Goal: Task Accomplishment & Management: Manage account settings

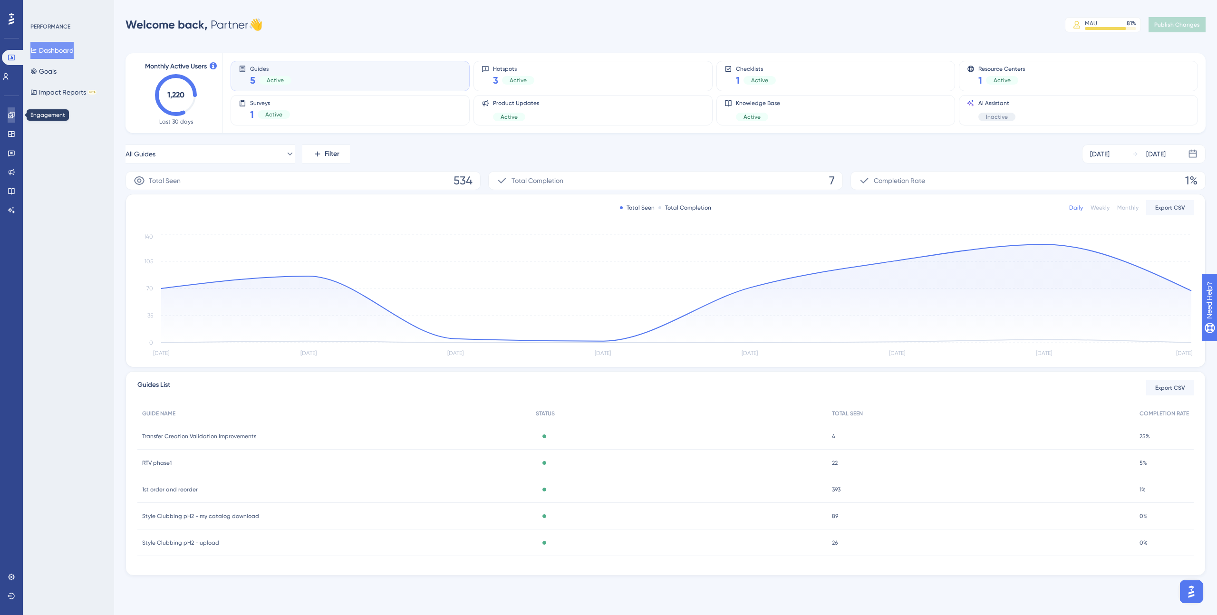
click at [12, 118] on icon at bounding box center [11, 115] width 6 height 6
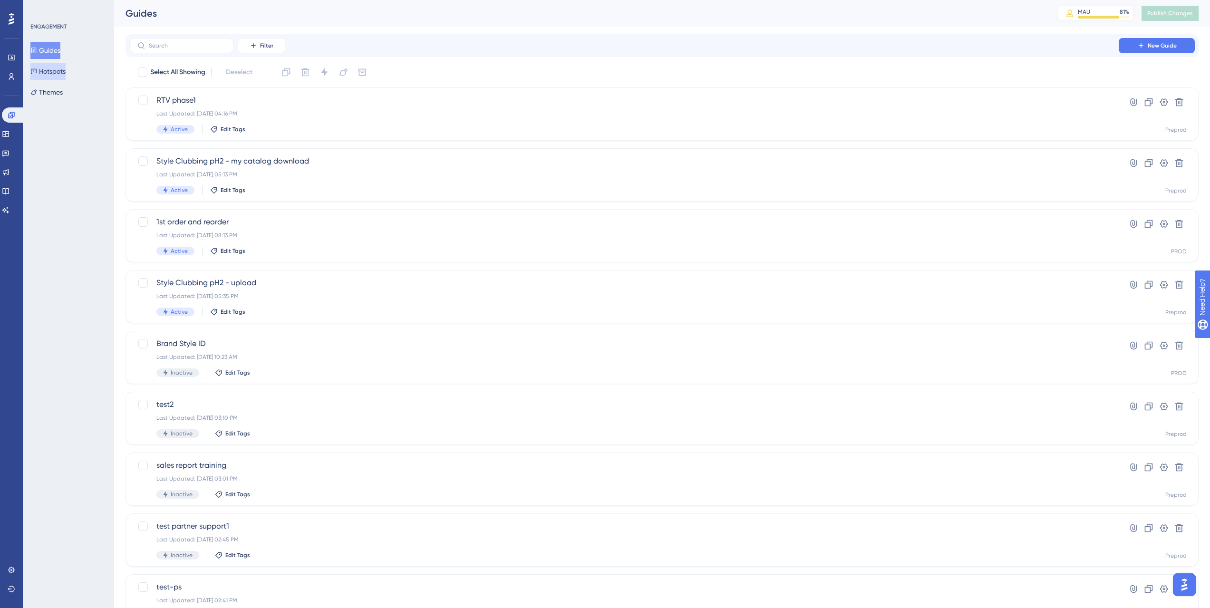
click at [65, 71] on button "Hotspots" at bounding box center [47, 71] width 35 height 17
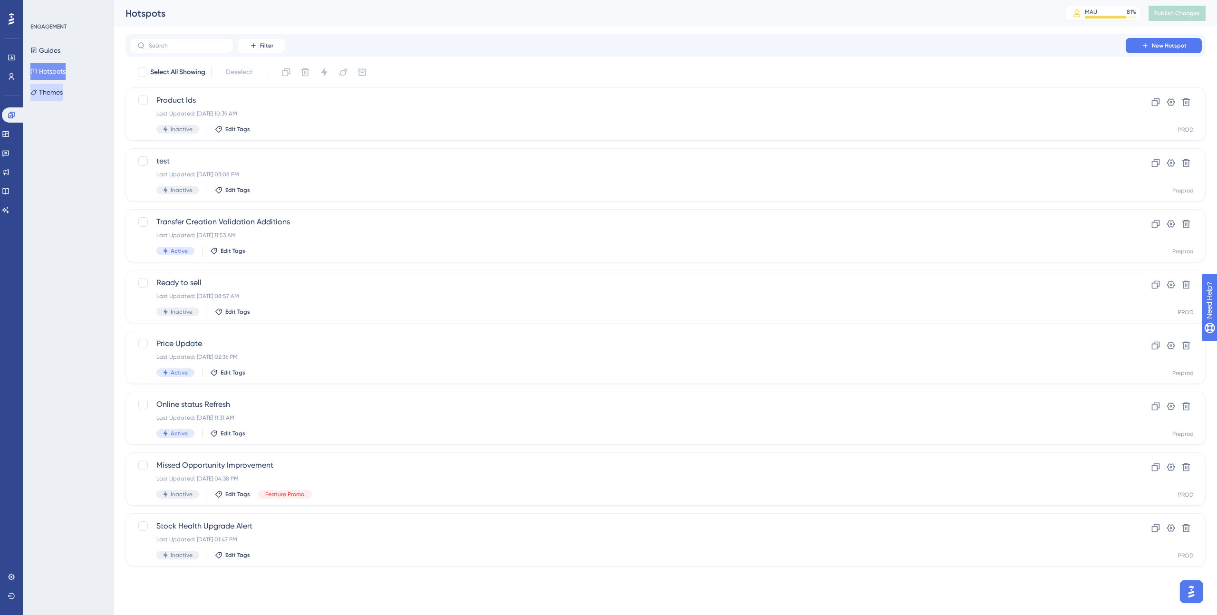
click at [63, 91] on button "Themes" at bounding box center [46, 92] width 32 height 17
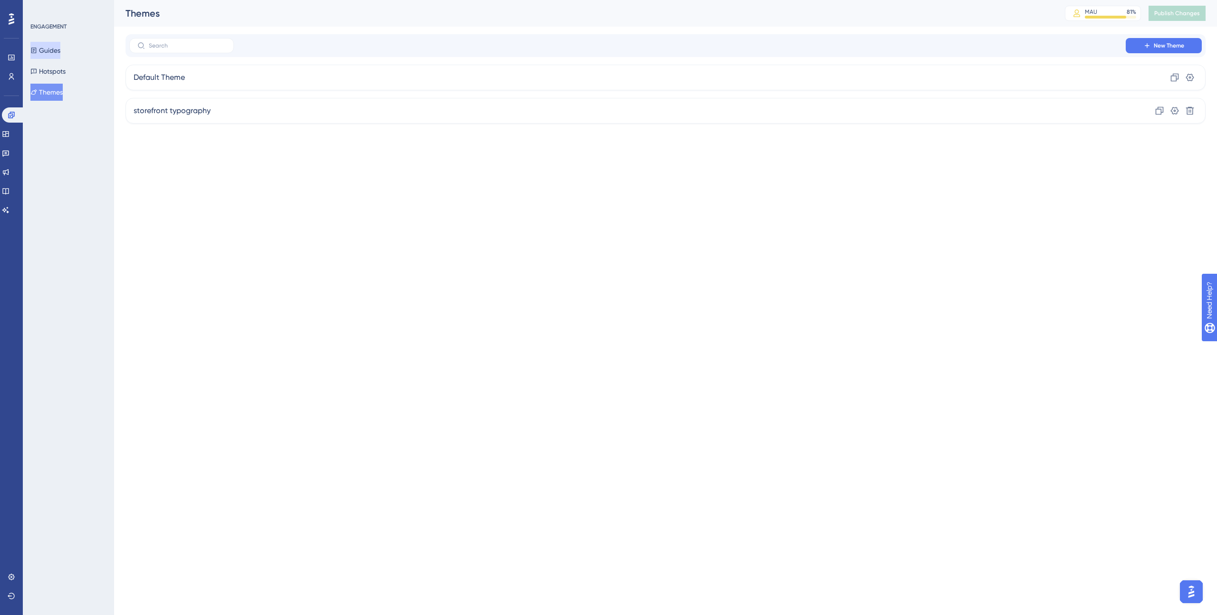
drag, startPoint x: 55, startPoint y: 52, endPoint x: 60, endPoint y: 51, distance: 5.3
click at [55, 52] on button "Guides" at bounding box center [45, 50] width 30 height 17
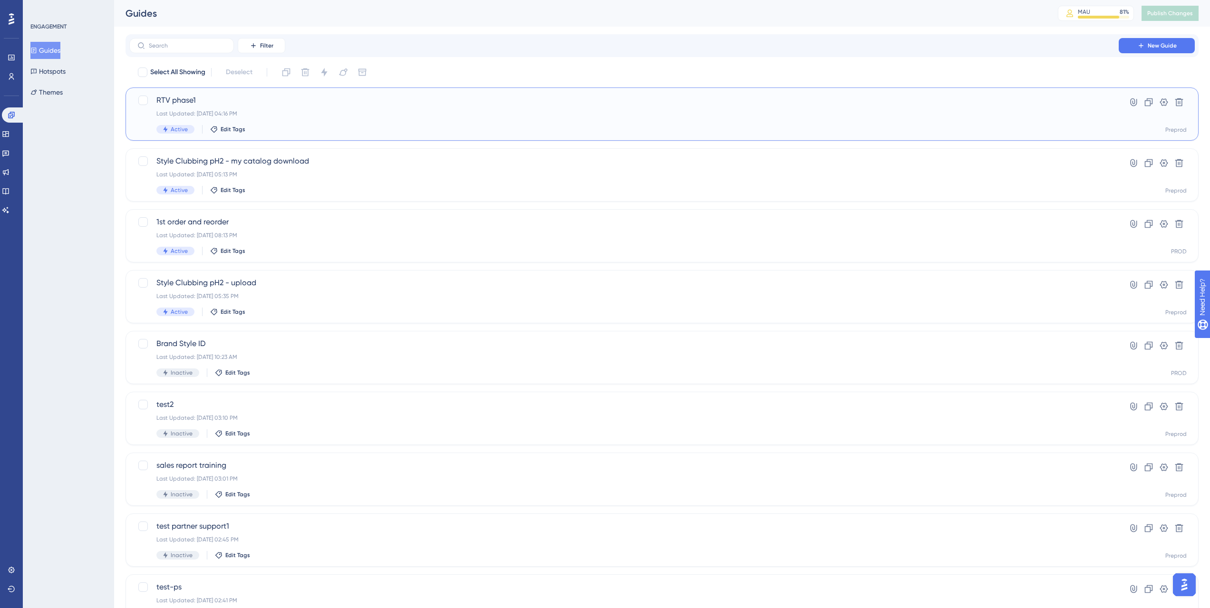
click at [196, 101] on span "RTV phase1" at bounding box center [623, 100] width 935 height 11
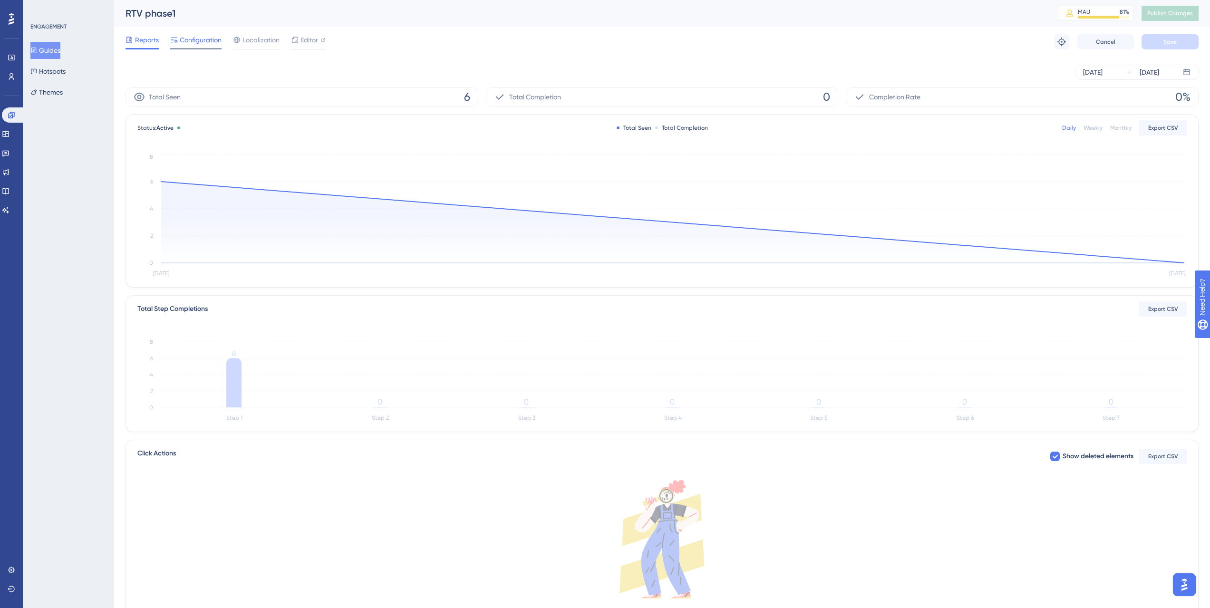
click at [201, 38] on span "Configuration" at bounding box center [201, 39] width 42 height 11
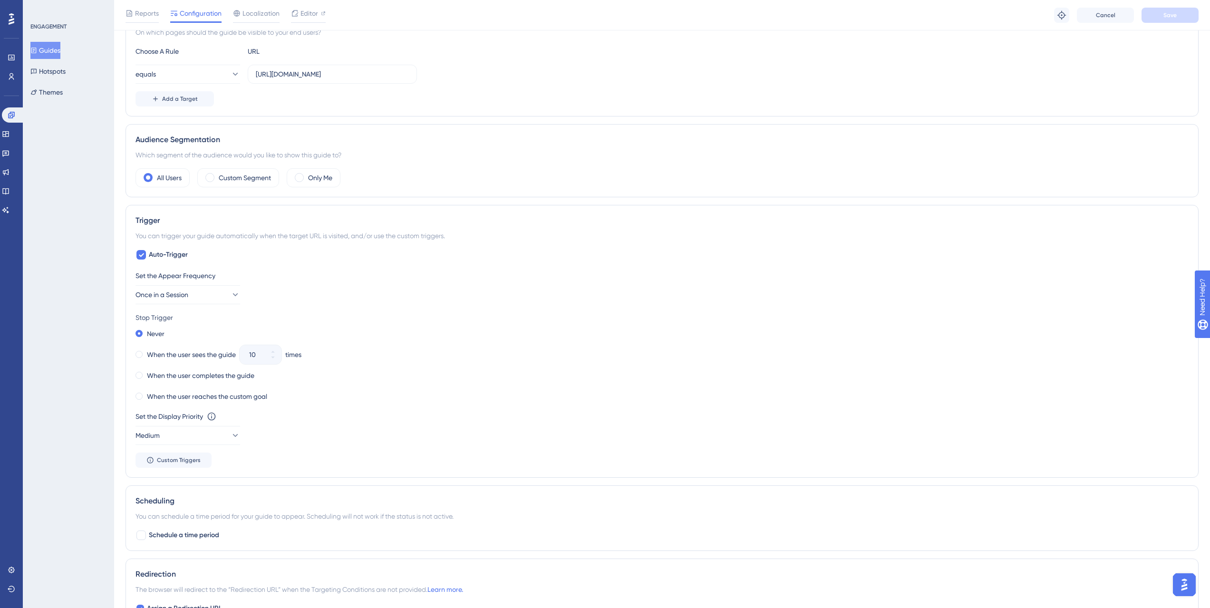
scroll to position [252, 0]
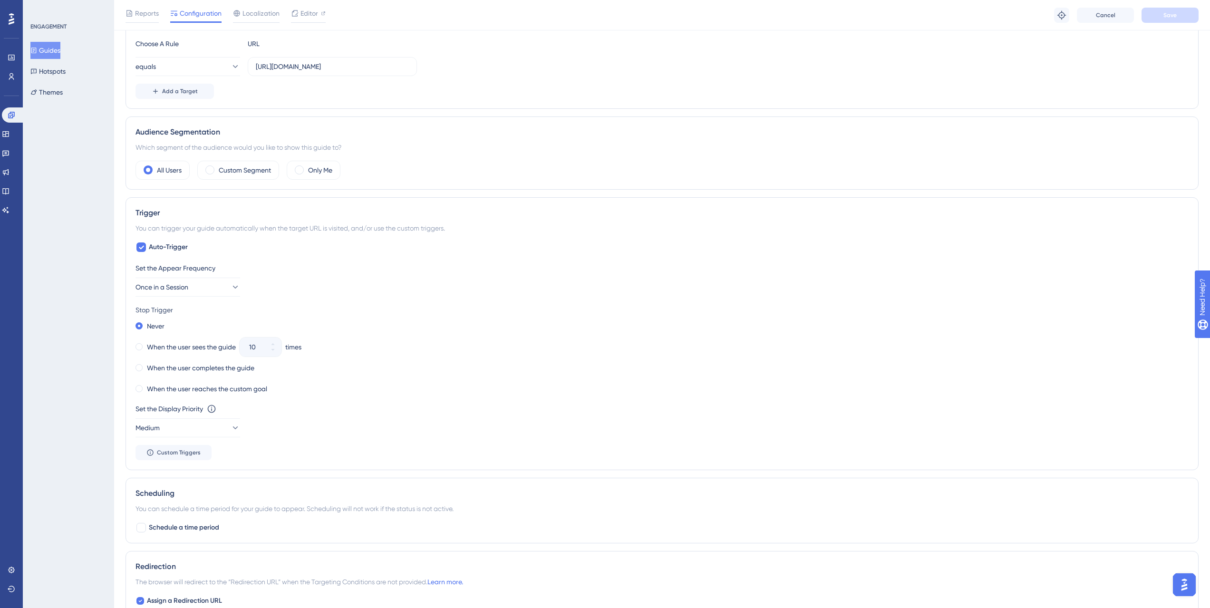
drag, startPoint x: 193, startPoint y: 225, endPoint x: 511, endPoint y: 235, distance: 318.7
click at [511, 235] on div "Trigger You can trigger your guide automatically when the target URL is visited…" at bounding box center [662, 333] width 1073 height 273
click at [393, 226] on div "You can trigger your guide automatically when the target URL is visited, and/or…" at bounding box center [662, 228] width 1053 height 11
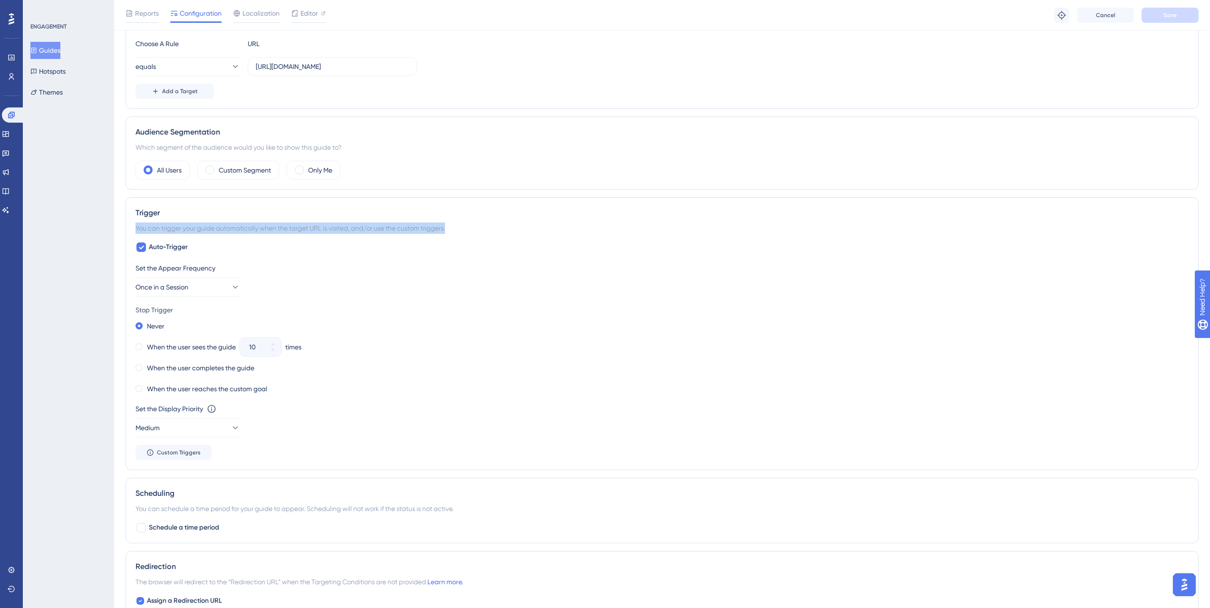
click at [393, 226] on div "You can trigger your guide automatically when the target URL is visited, and/or…" at bounding box center [662, 228] width 1053 height 11
click at [505, 225] on div "You can trigger your guide automatically when the target URL is visited, and/or…" at bounding box center [662, 228] width 1053 height 11
drag, startPoint x: 183, startPoint y: 231, endPoint x: 259, endPoint y: 236, distance: 76.7
click at [259, 236] on div "Trigger You can trigger your guide automatically when the target URL is visited…" at bounding box center [662, 333] width 1073 height 273
click at [260, 231] on div "You can trigger your guide automatically when the target URL is visited, and/or…" at bounding box center [662, 228] width 1053 height 11
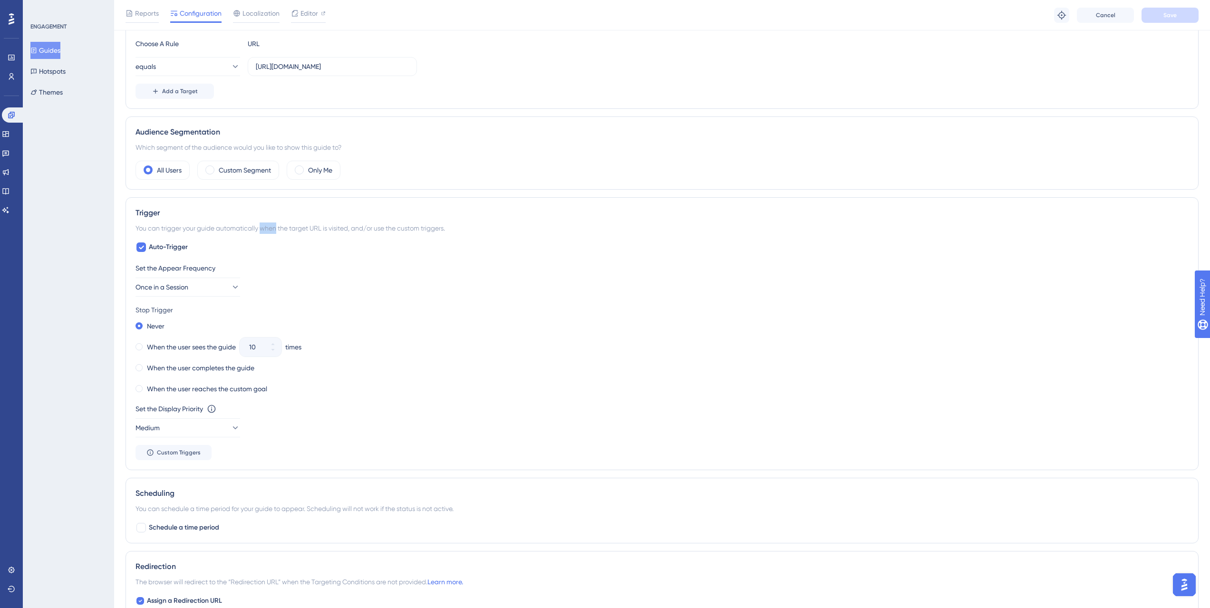
click at [260, 231] on div "You can trigger your guide automatically when the target URL is visited, and/or…" at bounding box center [662, 228] width 1053 height 11
click at [271, 245] on div "Auto-Trigger Set the Appear Frequency Once in a Session Stop Trigger Never When…" at bounding box center [662, 351] width 1053 height 219
click at [183, 429] on button "Medium" at bounding box center [188, 427] width 105 height 19
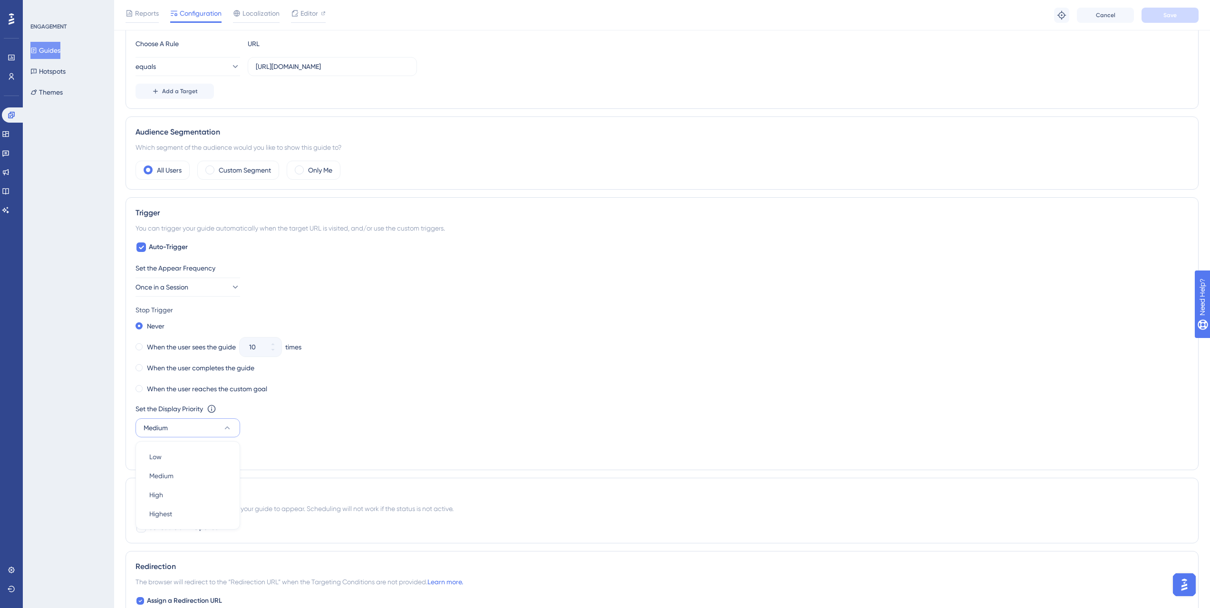
scroll to position [434, 0]
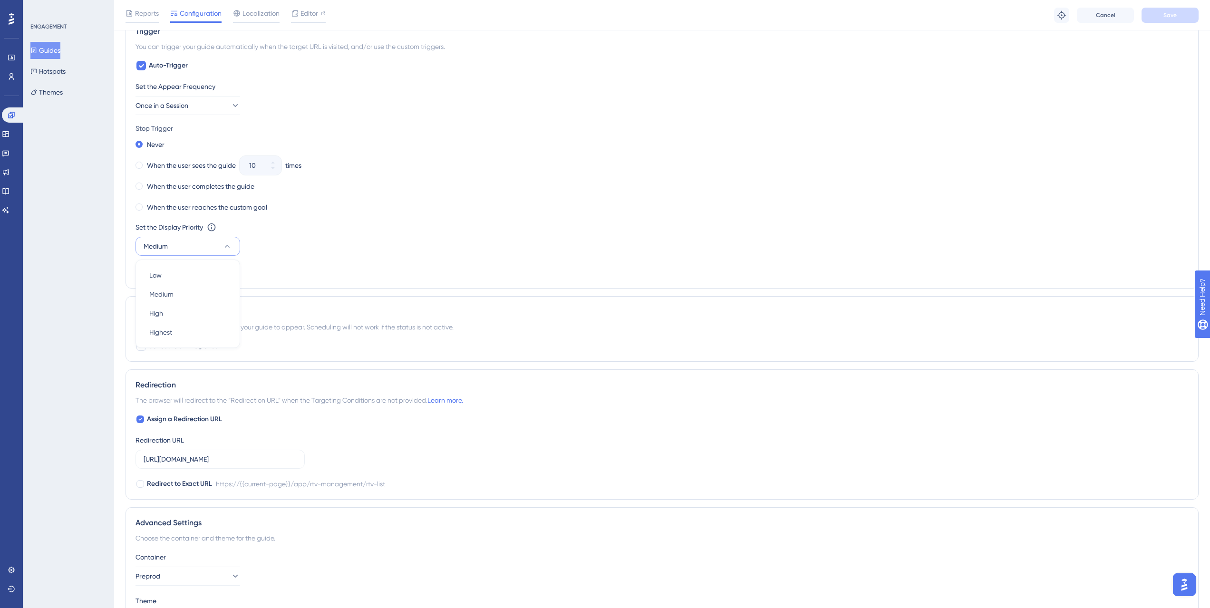
click at [370, 235] on div "Set the Display Priority This option will set the display priority between auto…" at bounding box center [662, 239] width 1053 height 34
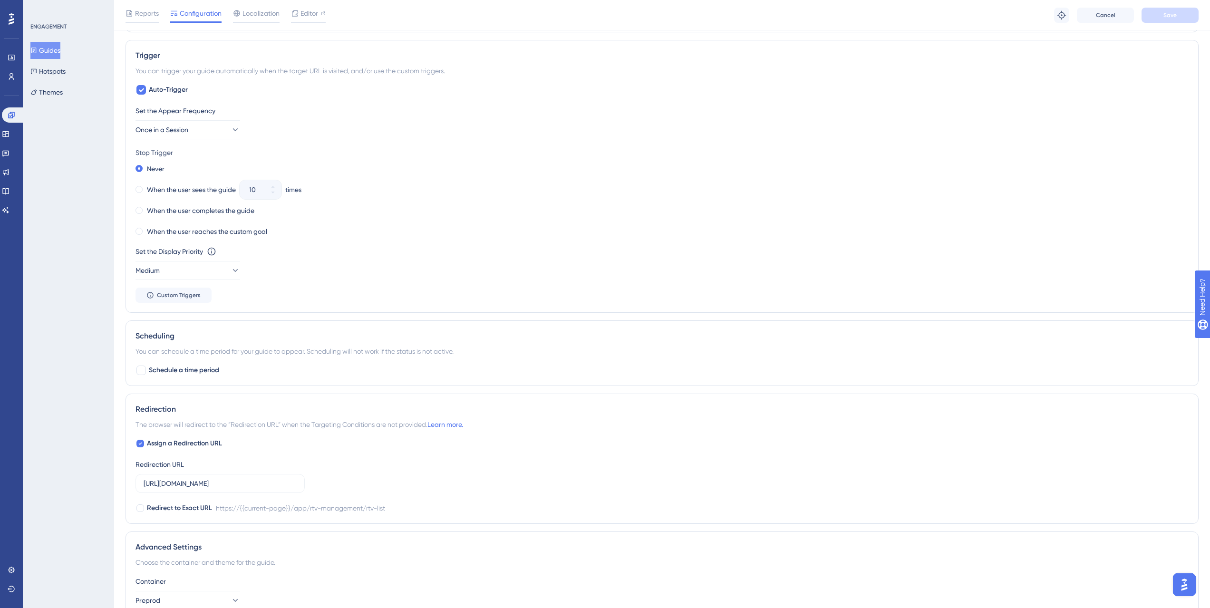
drag, startPoint x: 169, startPoint y: 190, endPoint x: 424, endPoint y: 133, distance: 261.2
click at [424, 133] on div "Set the Appear Frequency Once in a Session Stop Trigger Never When the user see…" at bounding box center [662, 204] width 1053 height 198
click at [386, 296] on div "Set the Appear Frequency Once in a Session Stop Trigger Never When the user see…" at bounding box center [662, 204] width 1053 height 198
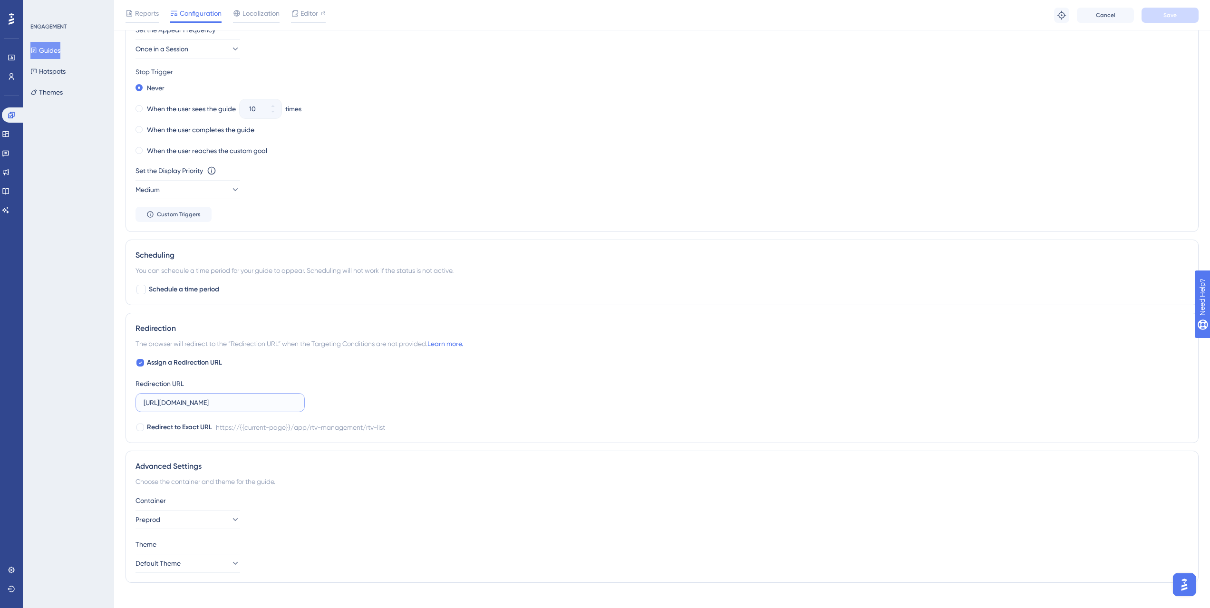
scroll to position [0, 71]
drag, startPoint x: 197, startPoint y: 402, endPoint x: 377, endPoint y: 398, distance: 179.8
click at [377, 398] on div "Assign a Redirection URL Redirection URL [URL][DOMAIN_NAME] Redirect to Exact U…" at bounding box center [662, 395] width 1053 height 76
click at [379, 391] on div "Assign a Redirection URL Redirection URL [URL][DOMAIN_NAME] Redirect to Exact U…" at bounding box center [662, 395] width 1053 height 76
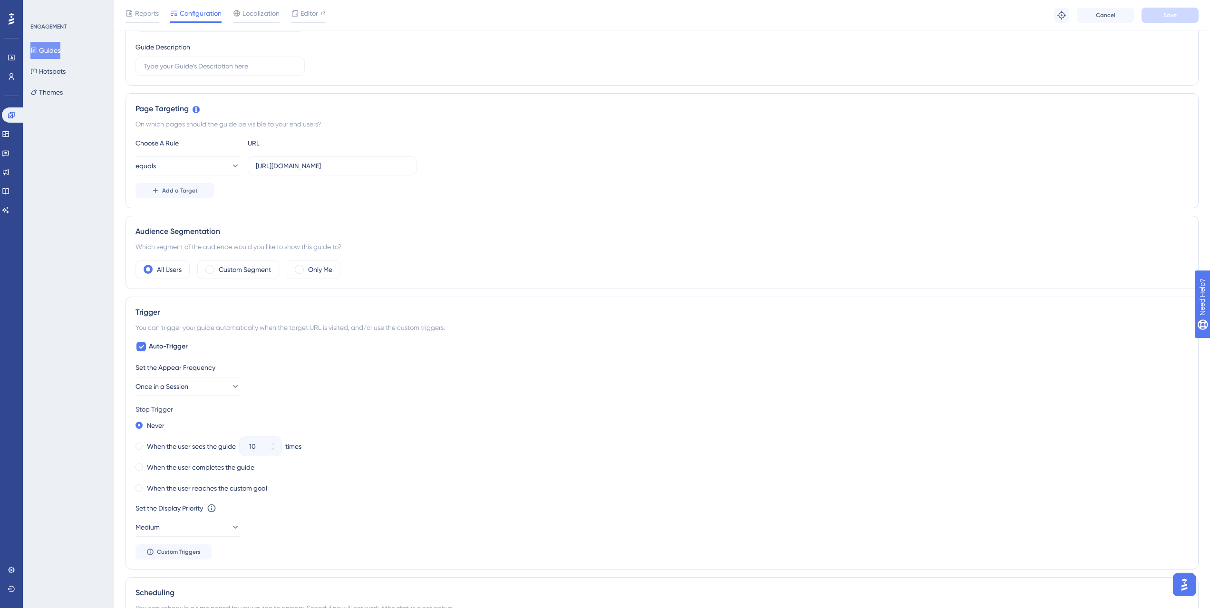
scroll to position [0, 0]
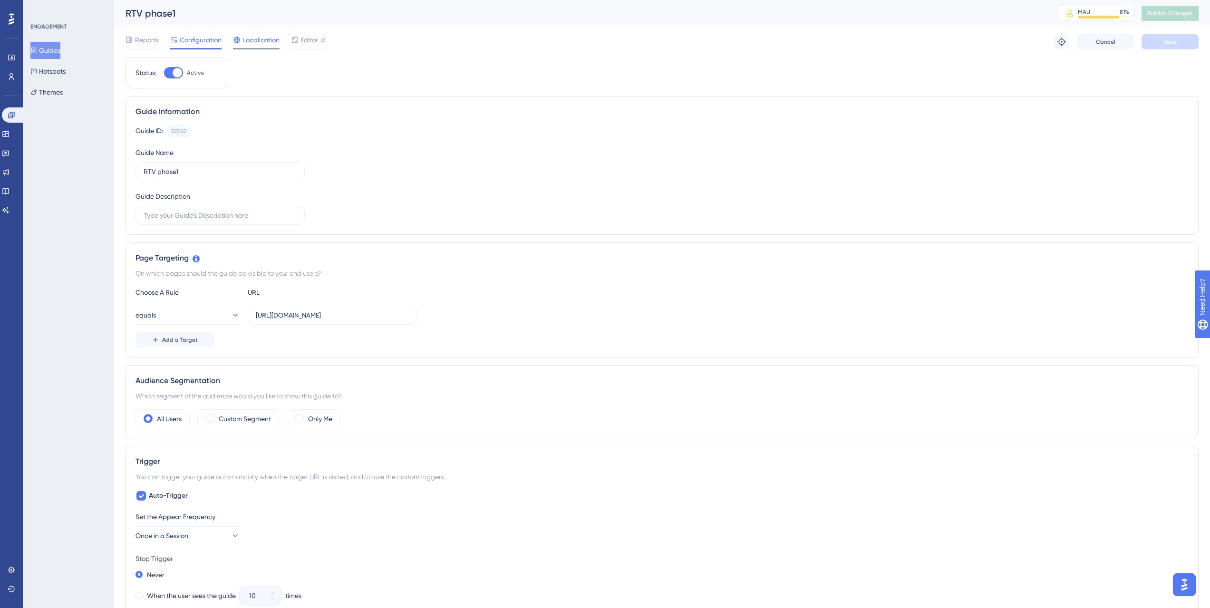
click at [263, 37] on span "Localization" at bounding box center [260, 39] width 37 height 11
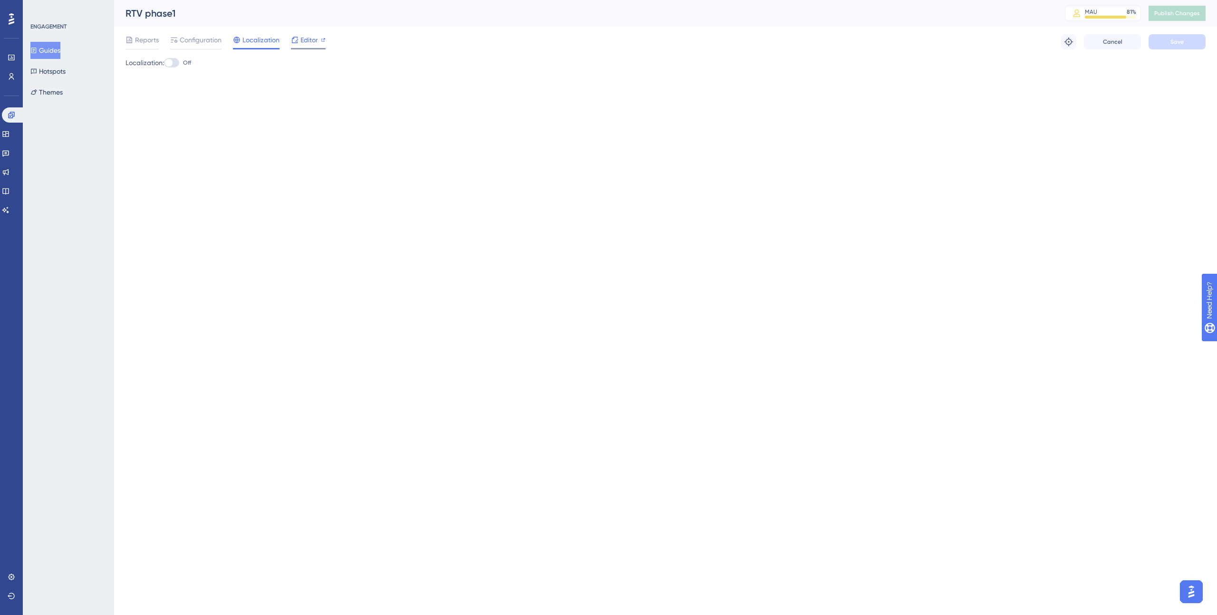
click at [308, 40] on span "Editor" at bounding box center [309, 39] width 18 height 11
click at [141, 35] on span "Reports" at bounding box center [147, 39] width 24 height 11
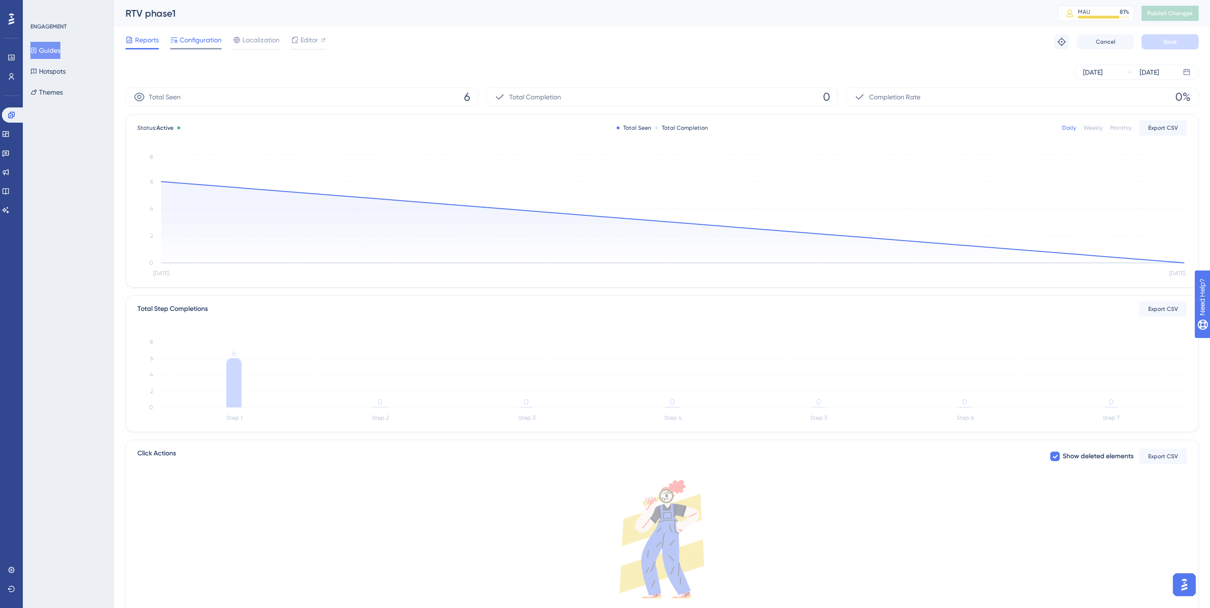
click at [198, 40] on span "Configuration" at bounding box center [201, 39] width 42 height 11
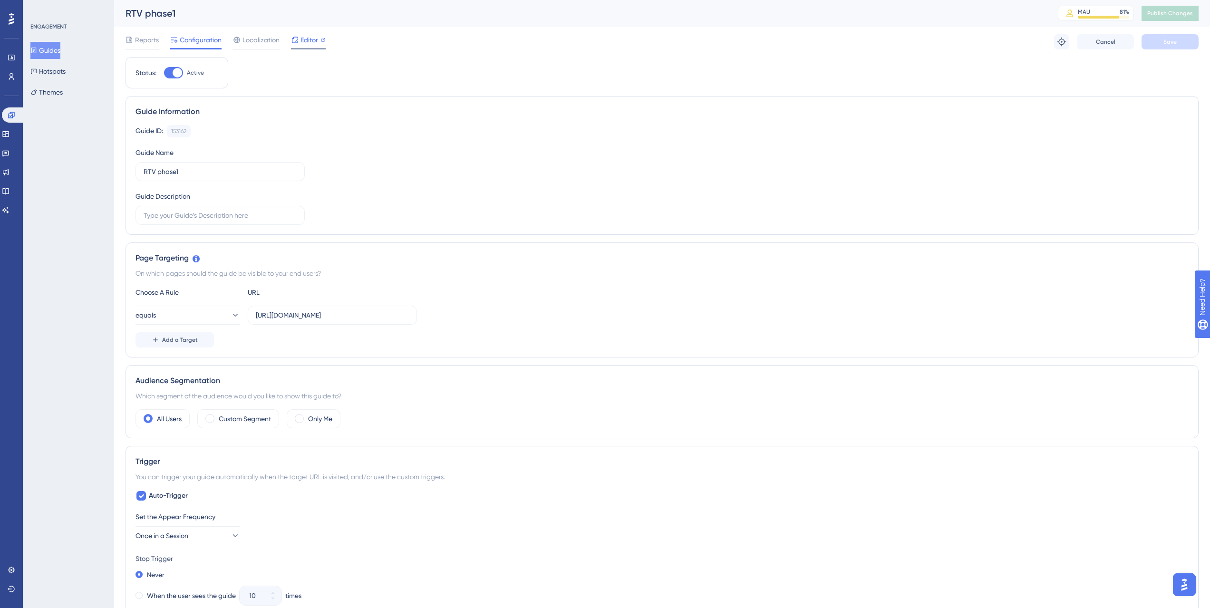
click at [304, 36] on span "Editor" at bounding box center [309, 39] width 18 height 11
click at [1184, 15] on span "Publish Changes" at bounding box center [1170, 14] width 46 height 8
click at [524, 21] on div "RTV phase1 MAU 81 % Click to see add-on and upgrade options" at bounding box center [662, 13] width 1096 height 27
click at [304, 41] on span "Editor" at bounding box center [309, 39] width 18 height 11
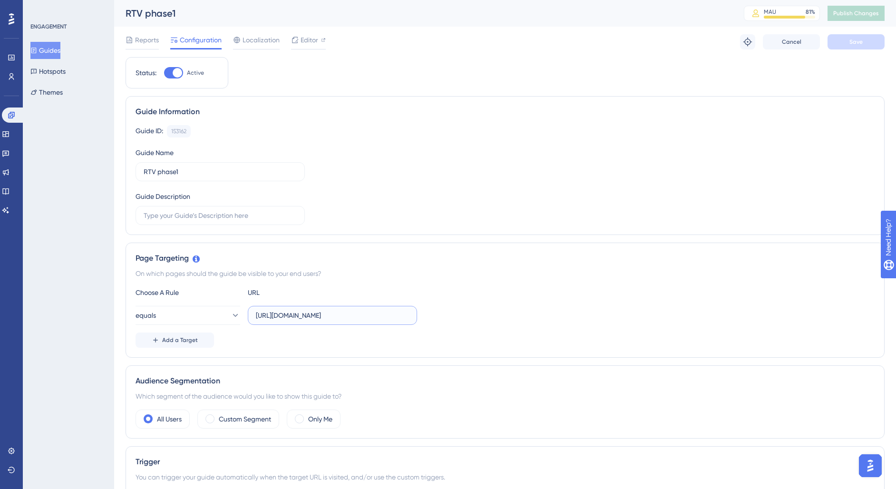
scroll to position [0, 71]
drag, startPoint x: 273, startPoint y: 314, endPoint x: 458, endPoint y: 313, distance: 185.4
click at [458, 313] on div "equals [URL][DOMAIN_NAME]" at bounding box center [505, 315] width 739 height 19
click at [568, 390] on div "Which segment of the audience would you like to show this guide to?" at bounding box center [505, 395] width 739 height 11
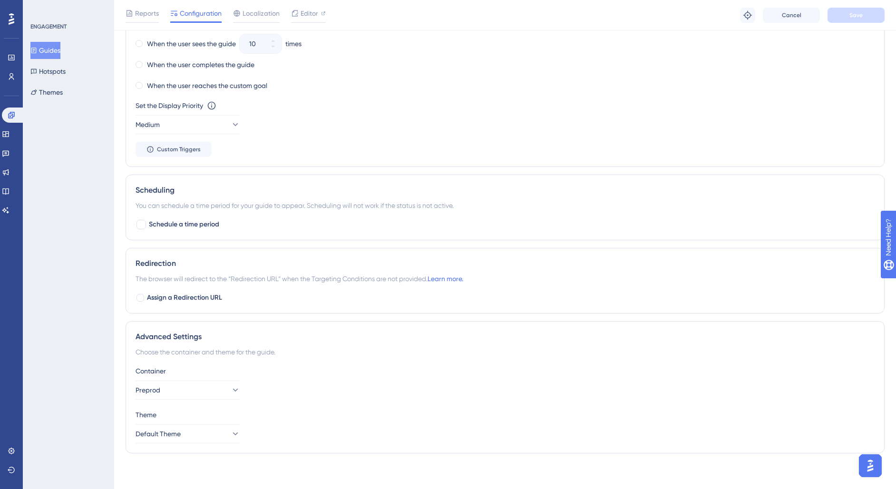
scroll to position [558, 0]
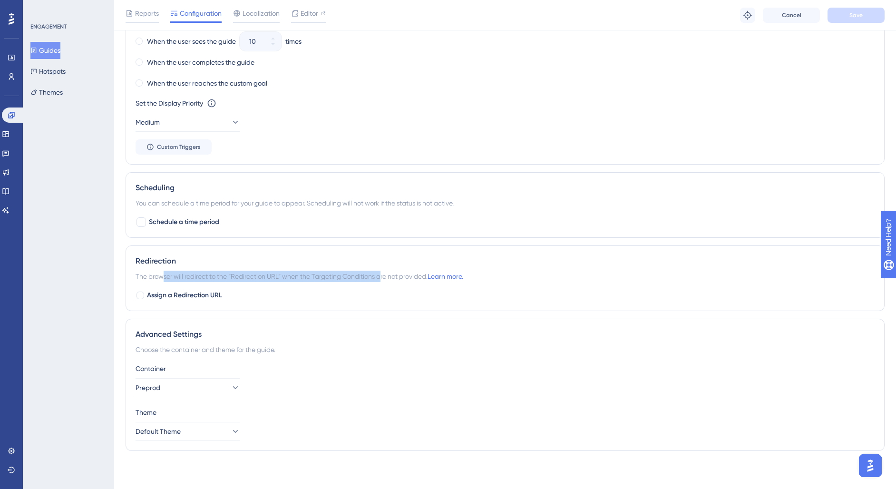
drag, startPoint x: 164, startPoint y: 273, endPoint x: 381, endPoint y: 275, distance: 217.8
click at [381, 275] on span "The browser will redirect to the “Redirection URL” when the Targeting Condition…" at bounding box center [300, 276] width 328 height 11
click at [391, 273] on span "The browser will redirect to the “Redirection URL” when the Targeting Condition…" at bounding box center [300, 276] width 328 height 11
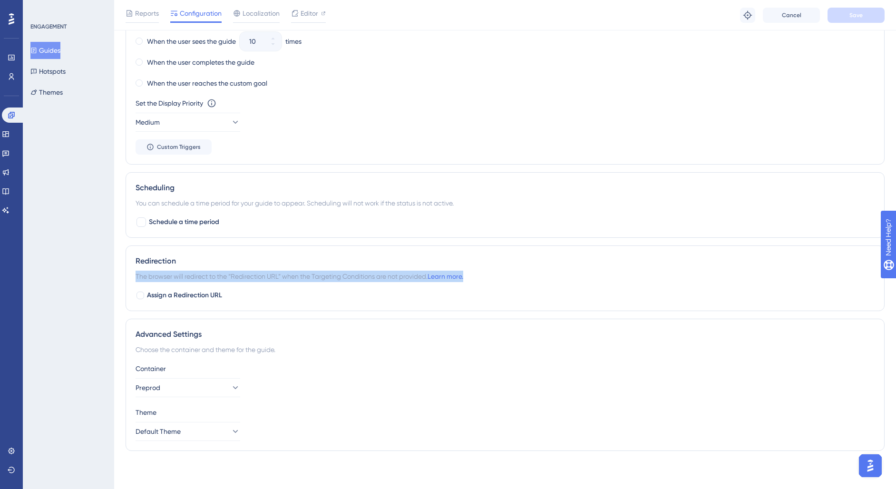
click at [391, 273] on span "The browser will redirect to the “Redirection URL” when the Targeting Condition…" at bounding box center [300, 276] width 328 height 11
click at [438, 358] on div "Advanced Settings Choose the container and theme for the guide. Container Prepr…" at bounding box center [505, 385] width 759 height 132
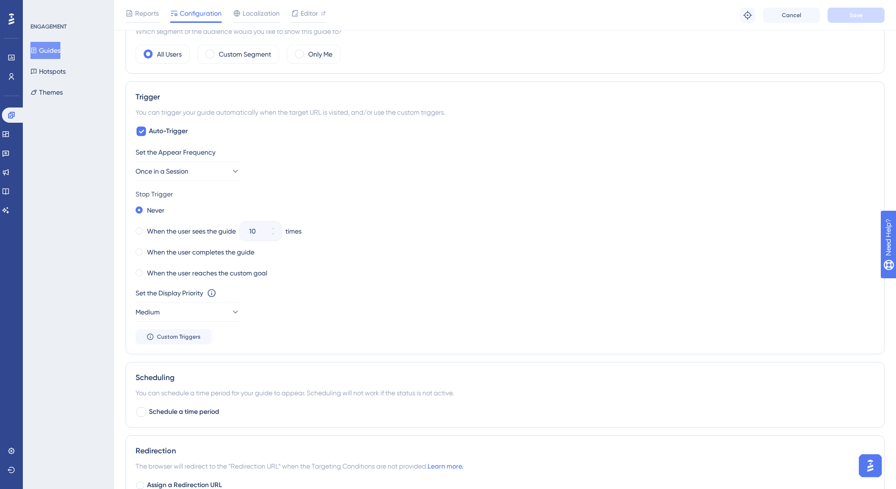
scroll to position [363, 0]
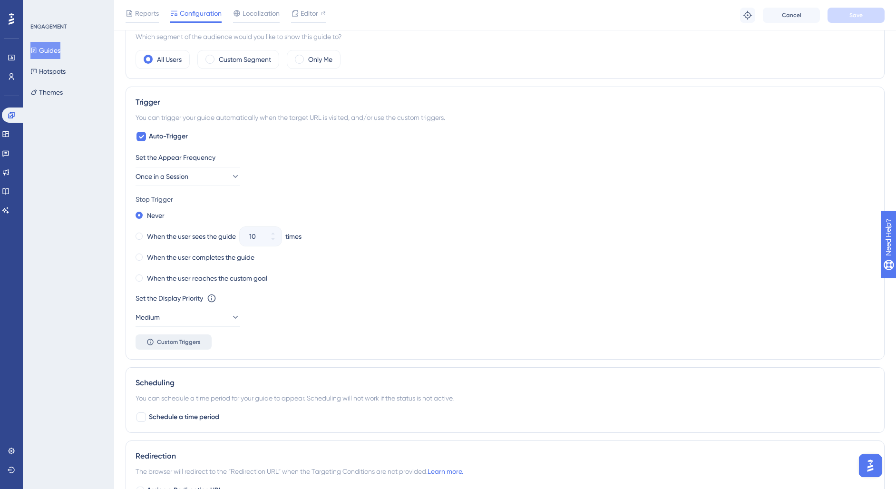
click at [195, 343] on span "Custom Triggers" at bounding box center [179, 342] width 44 height 8
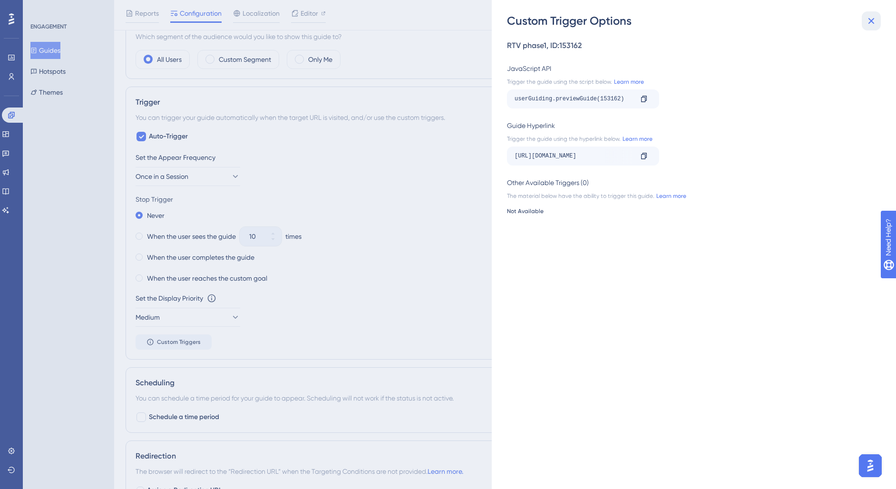
click at [870, 20] on icon at bounding box center [871, 21] width 6 height 6
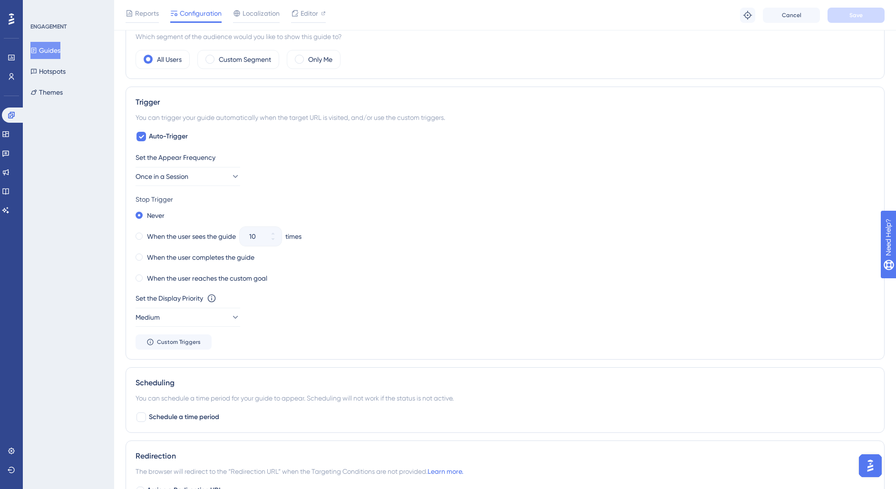
click at [430, 189] on div "Set the Appear Frequency Once in a Session Stop Trigger Never When the user see…" at bounding box center [505, 251] width 739 height 198
click at [166, 177] on span "Once in a Session" at bounding box center [162, 176] width 53 height 11
click at [170, 316] on span "Always" at bounding box center [159, 319] width 21 height 11
click at [854, 15] on span "Save" at bounding box center [855, 15] width 13 height 8
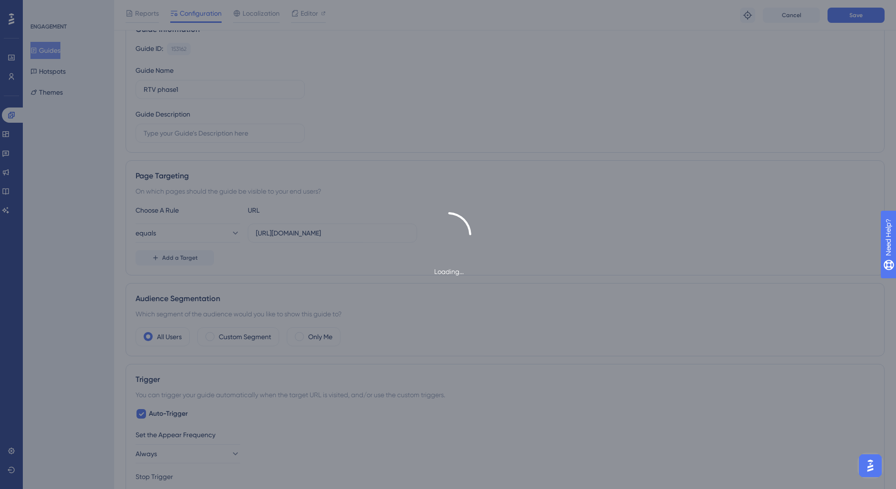
scroll to position [0, 0]
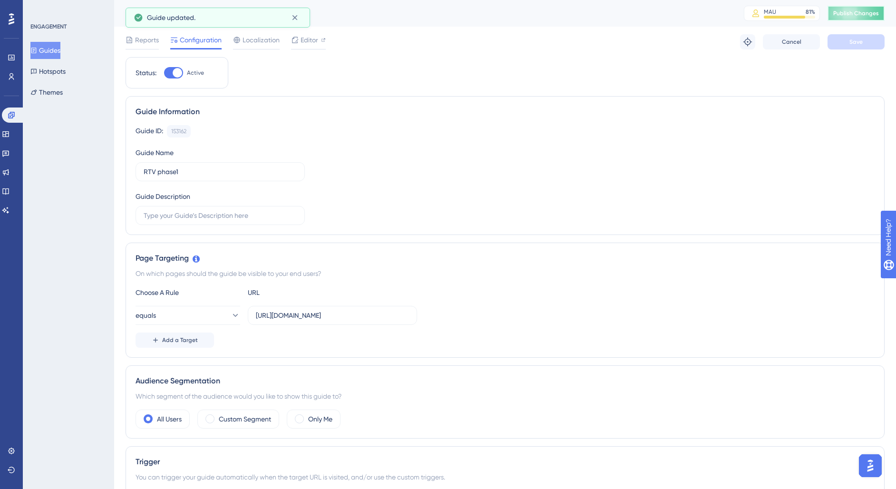
click at [866, 14] on span "Publish Changes" at bounding box center [856, 14] width 46 height 8
